Goal: Task Accomplishment & Management: Manage account settings

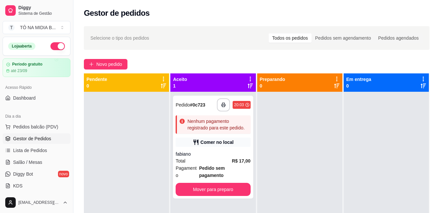
click at [48, 149] on link "Lista de Pedidos" at bounding box center [37, 150] width 68 height 10
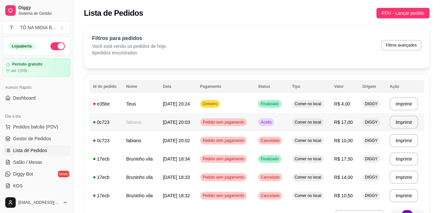
click at [186, 124] on span "[DATE] 20:03" at bounding box center [176, 122] width 27 height 5
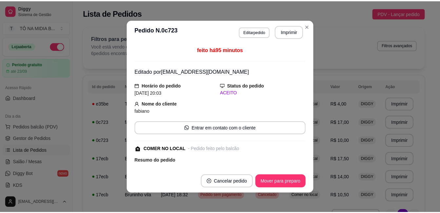
scroll to position [83, 0]
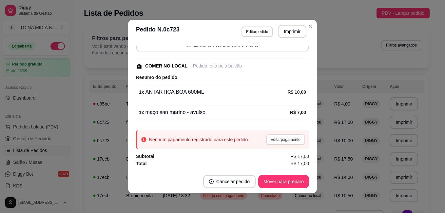
click at [274, 139] on button "Editar pagamento" at bounding box center [285, 139] width 39 height 10
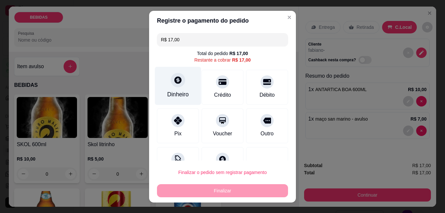
click at [183, 96] on div "Dinheiro" at bounding box center [178, 94] width 22 height 9
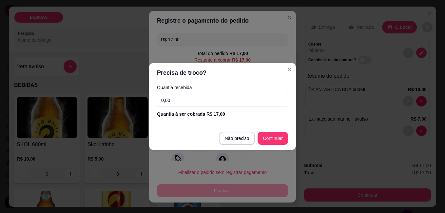
click at [215, 98] on input "0,00" at bounding box center [222, 100] width 131 height 13
type input "17,00"
type input "R$ 0,00"
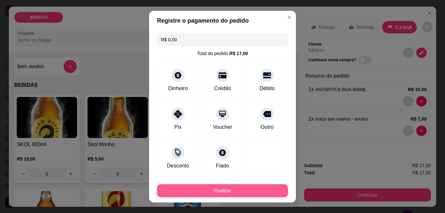
click at [262, 187] on button "Finalizar" at bounding box center [222, 190] width 131 height 13
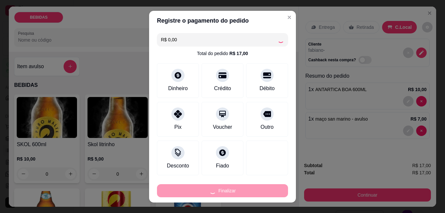
type input "0"
type input "-R$ 17,00"
